Goal: Task Accomplishment & Management: Use online tool/utility

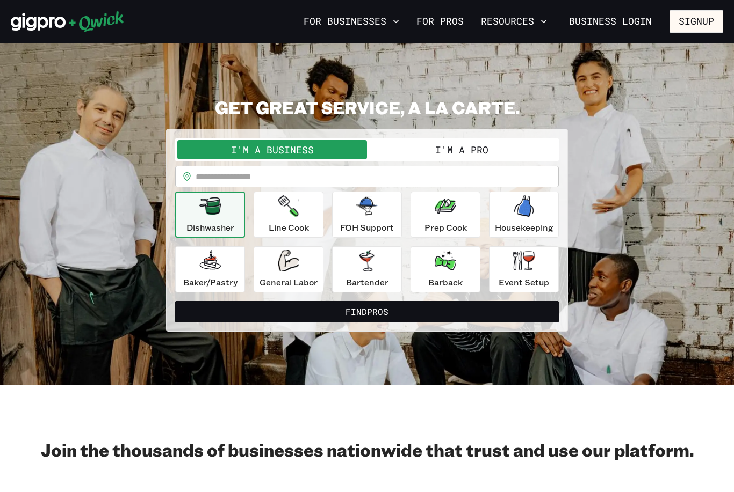
click at [491, 153] on button "I'm a Pro" at bounding box center [462, 149] width 190 height 19
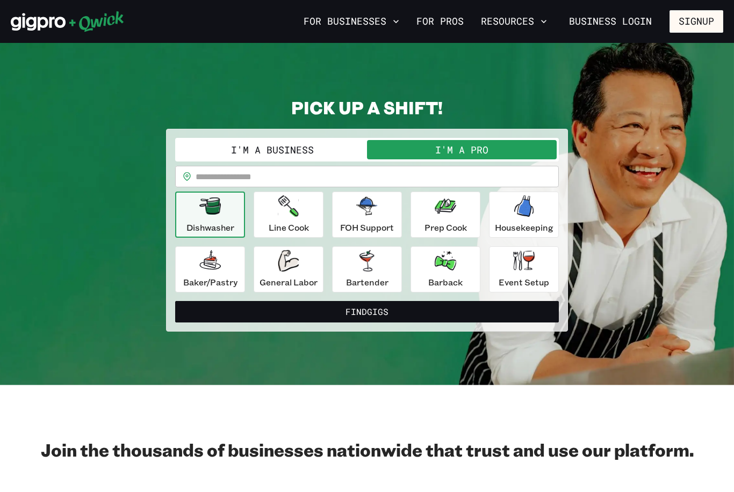
click at [212, 214] on icon "button" at bounding box center [209, 206] width 21 height 17
click at [282, 216] on icon "button" at bounding box center [288, 205] width 20 height 21
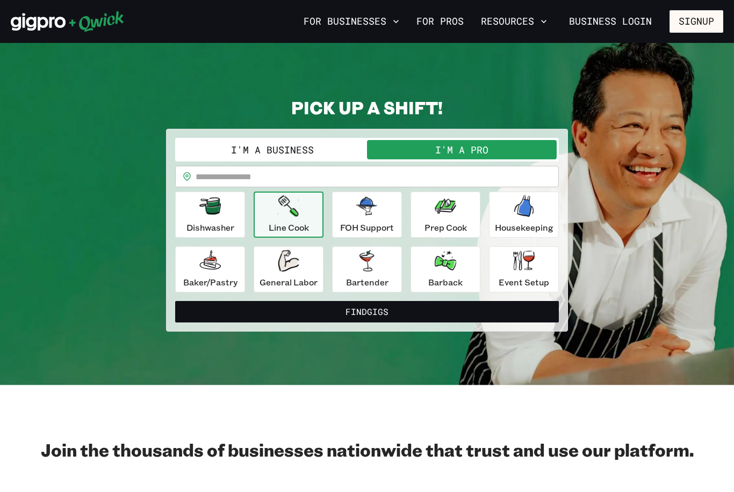
click at [262, 172] on input "text" at bounding box center [376, 176] width 363 height 21
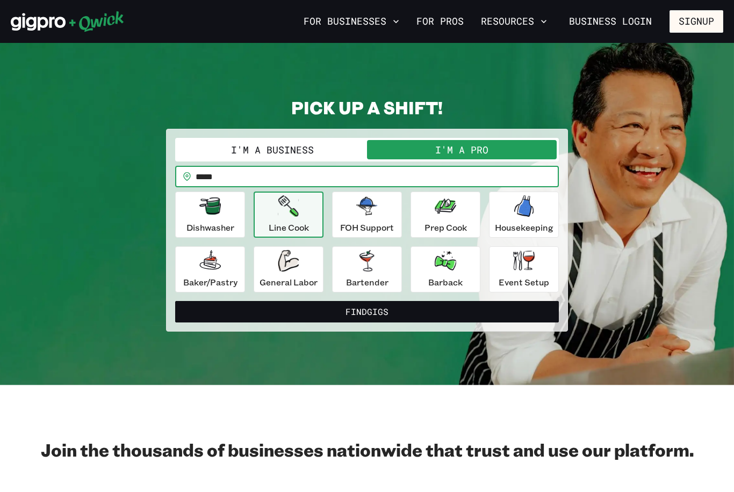
type input "*****"
click at [367, 311] on button "Find Gigs" at bounding box center [366, 311] width 383 height 21
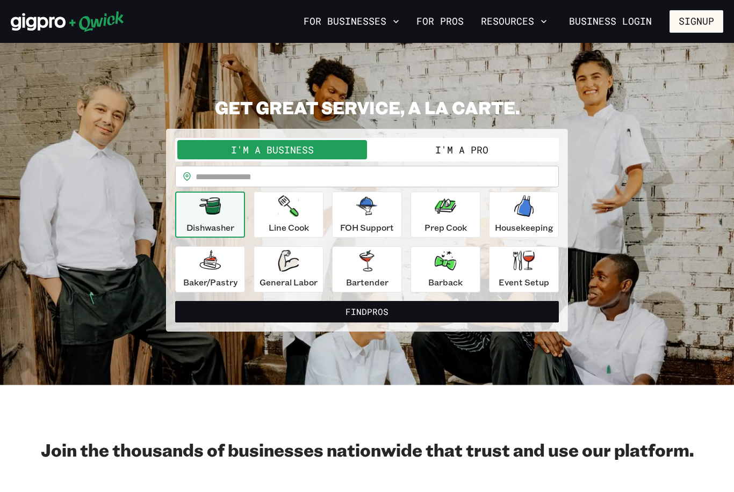
click at [300, 269] on div "General Labor" at bounding box center [288, 269] width 58 height 39
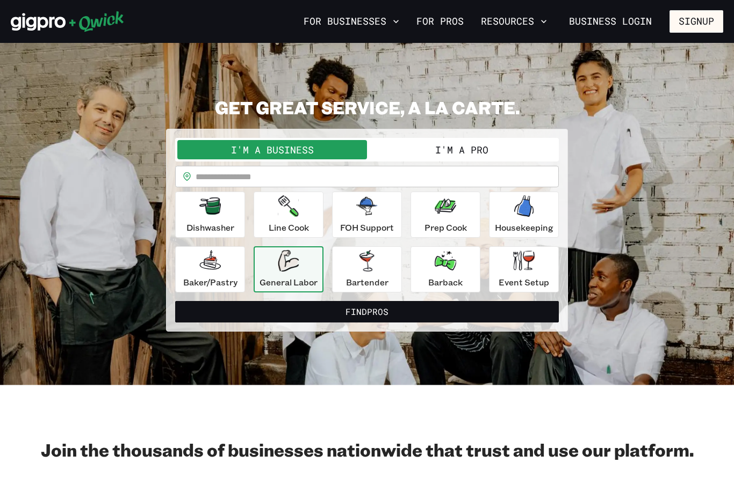
click at [304, 269] on div "General Labor" at bounding box center [288, 269] width 58 height 39
click at [480, 158] on button "I'm a Pro" at bounding box center [462, 149] width 190 height 19
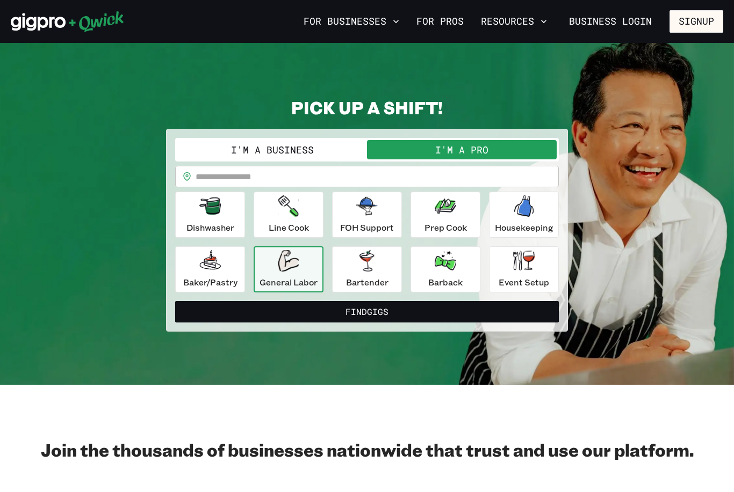
click at [452, 214] on icon "button" at bounding box center [444, 205] width 21 height 21
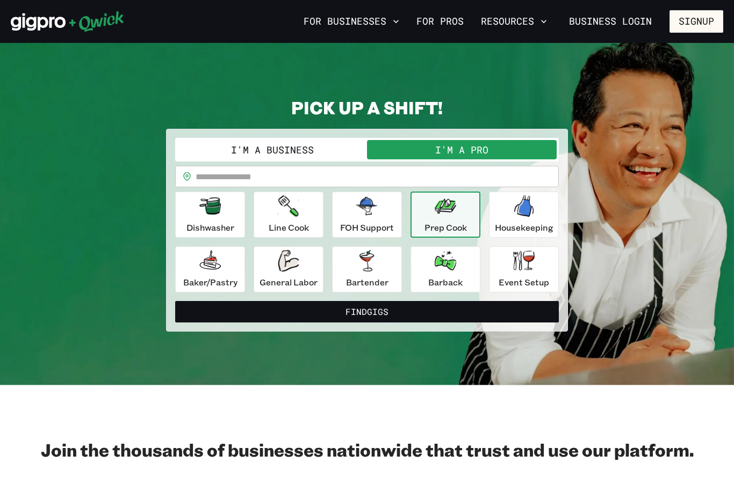
click at [390, 313] on button "Find Gigs" at bounding box center [366, 311] width 383 height 21
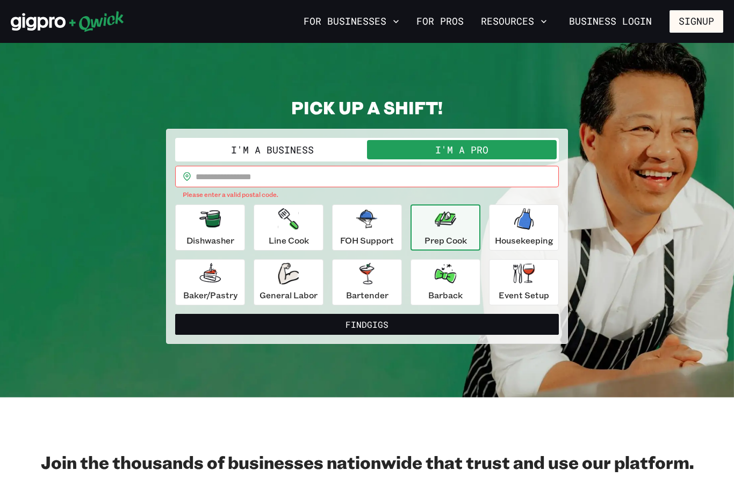
click at [255, 173] on input "text" at bounding box center [376, 176] width 363 height 21
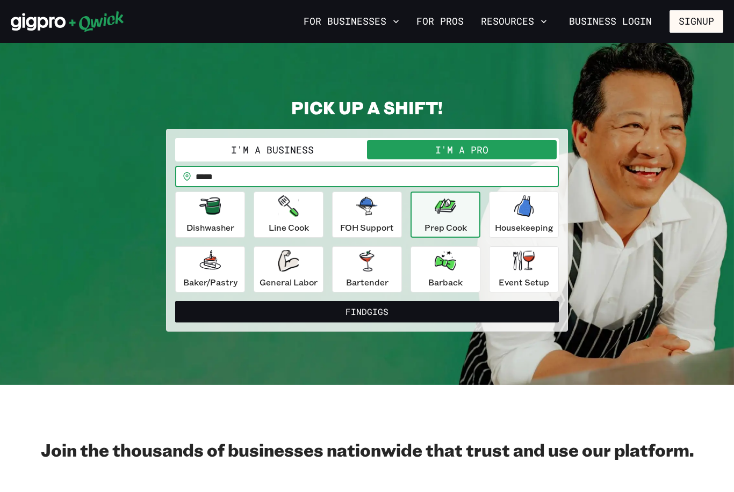
type input "*****"
click at [367, 311] on button "Find Gigs" at bounding box center [366, 311] width 383 height 21
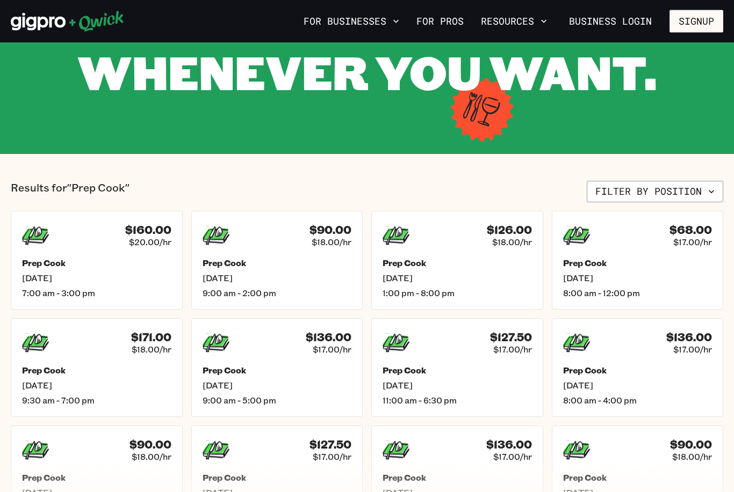
scroll to position [133, 0]
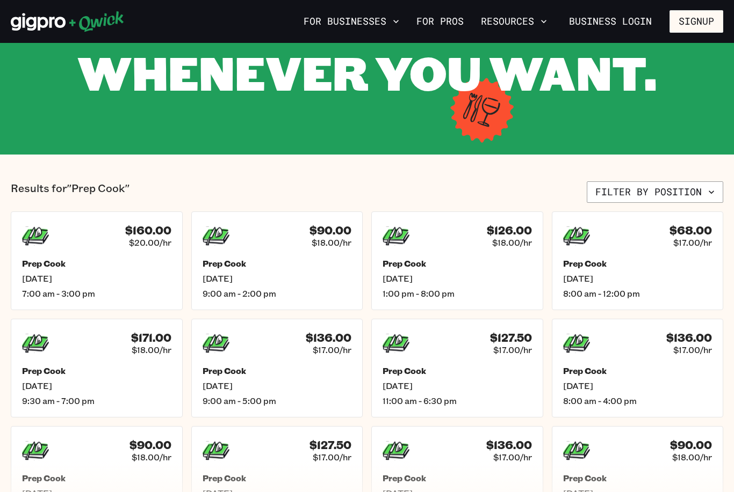
click at [118, 371] on h5 "Prep Cook" at bounding box center [96, 371] width 149 height 11
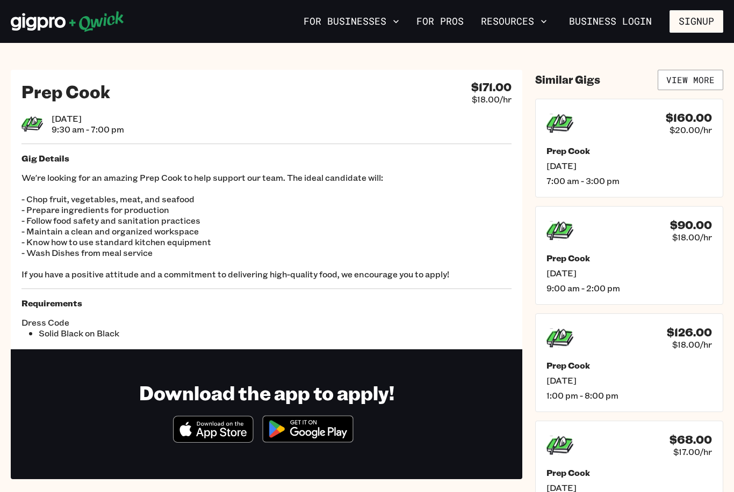
scroll to position [133, 0]
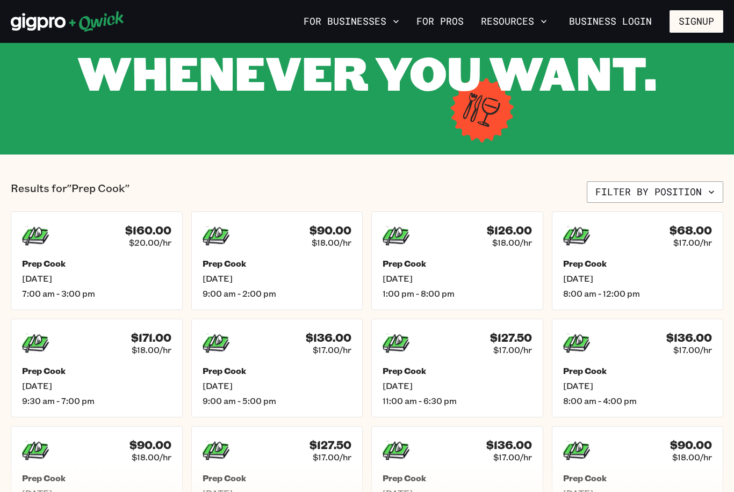
click at [451, 20] on link "For Pros" at bounding box center [440, 21] width 56 height 18
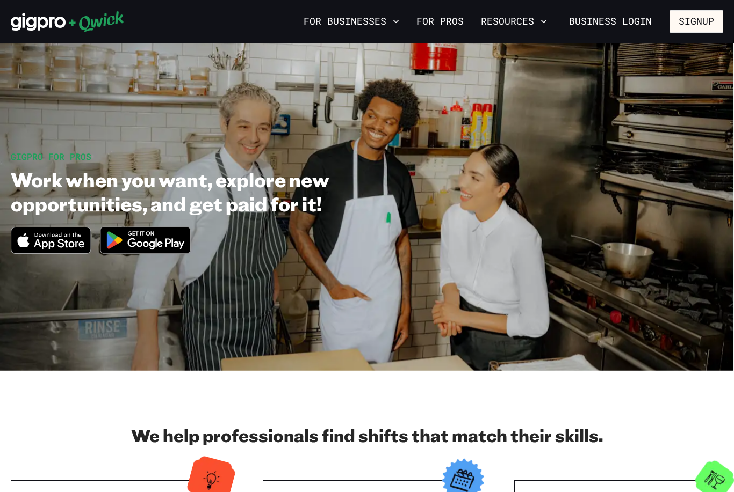
click at [520, 24] on button "Resources" at bounding box center [513, 21] width 75 height 18
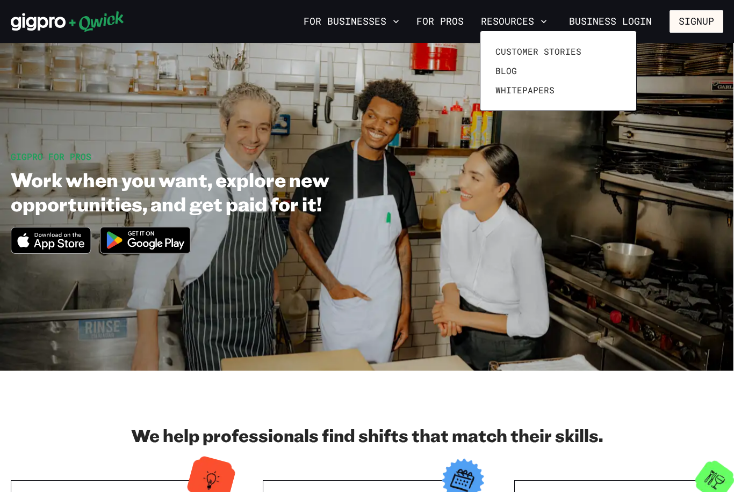
click at [547, 93] on span "Whitepapers" at bounding box center [524, 90] width 59 height 11
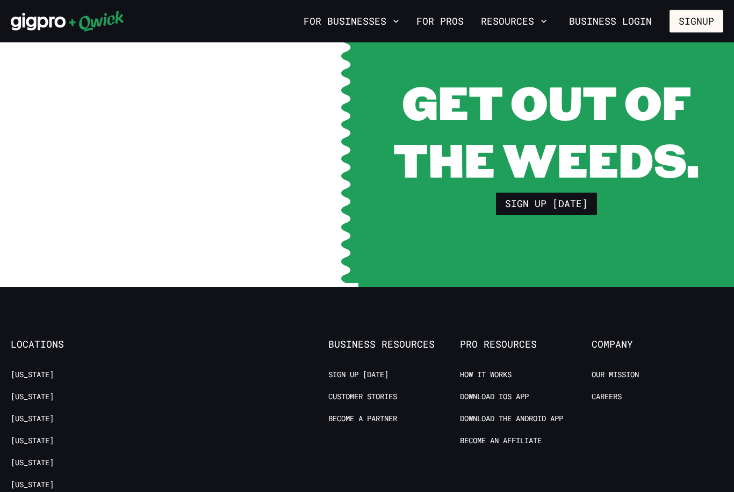
scroll to position [945, 0]
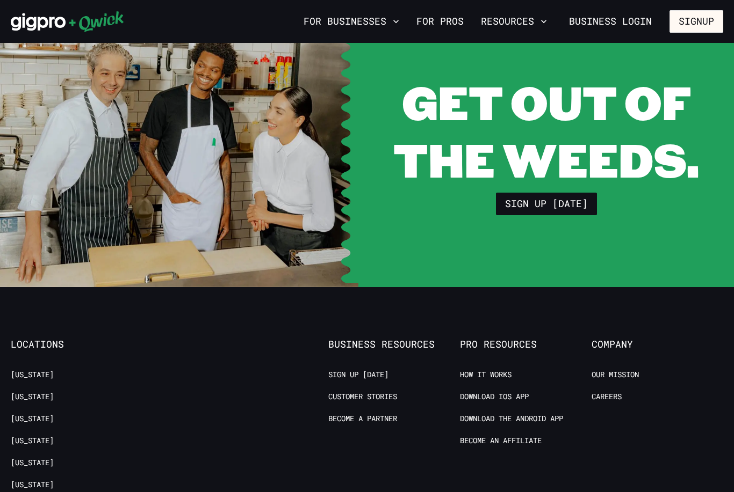
click at [610, 399] on link "Careers" at bounding box center [606, 397] width 30 height 10
click at [610, 396] on link "Careers" at bounding box center [606, 397] width 30 height 10
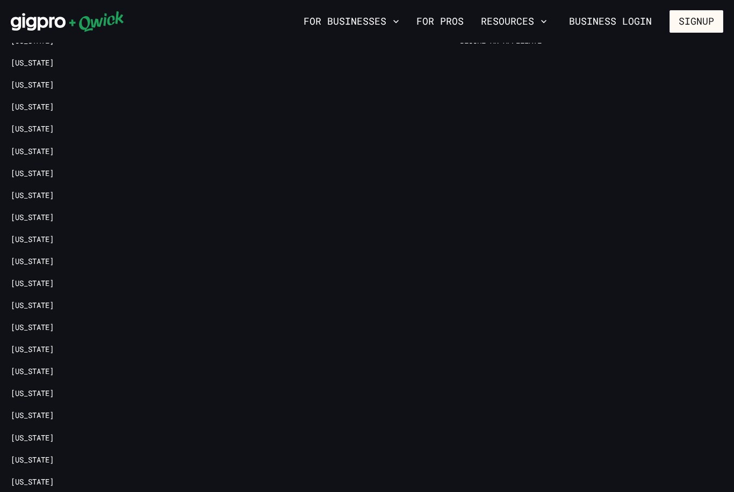
scroll to position [1453, 0]
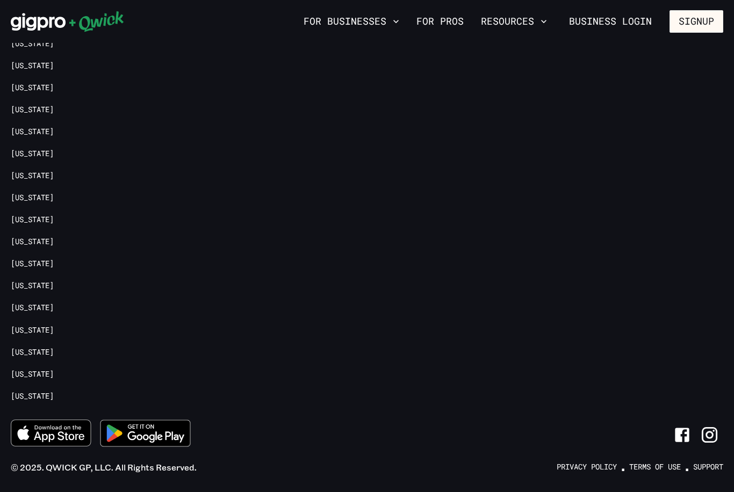
click at [708, 432] on icon "Link to Instagram" at bounding box center [709, 435] width 19 height 19
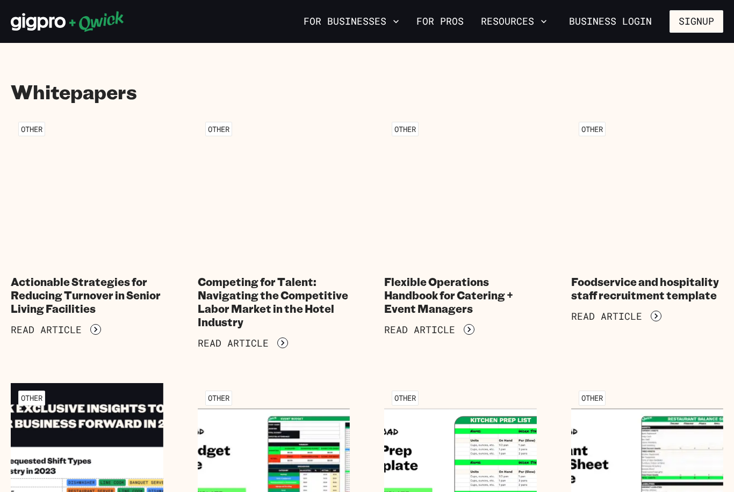
scroll to position [0, 0]
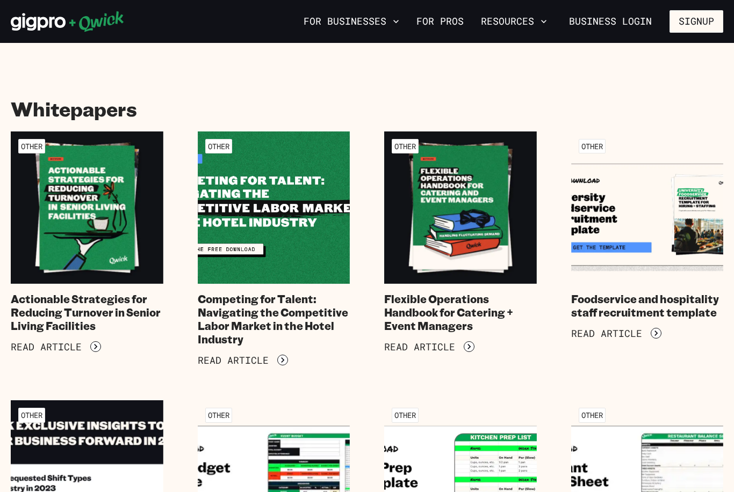
click at [455, 19] on link "For Pros" at bounding box center [440, 21] width 56 height 18
